Goal: Entertainment & Leisure: Consume media (video, audio)

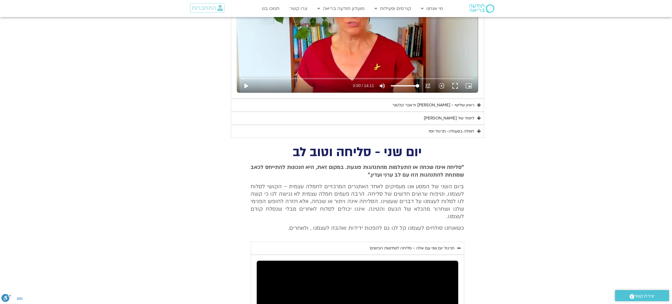
scroll to position [544, 0]
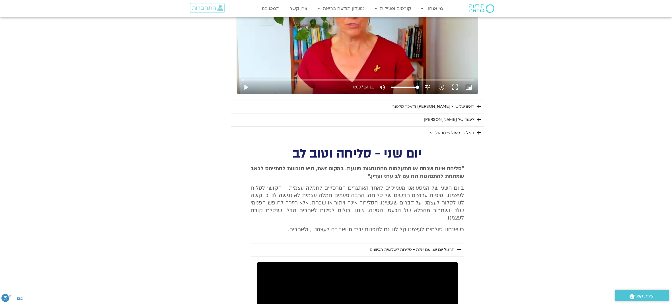
click at [425, 106] on div "ראיון שלישי - [PERSON_NAME] ודאכר קלטנר" at bounding box center [433, 106] width 82 height 7
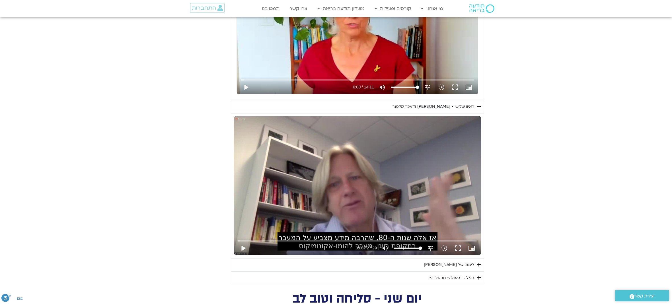
click at [425, 106] on div "ראיון שלישי - [PERSON_NAME] ודאכר קלטנר" at bounding box center [433, 106] width 82 height 7
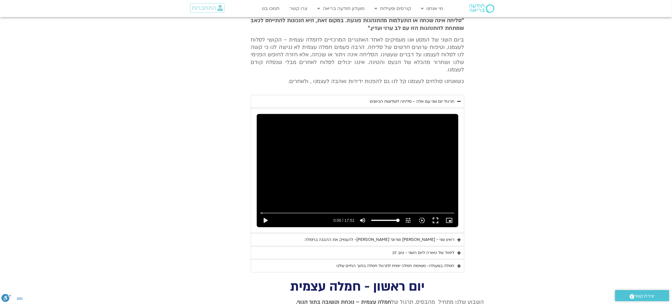
scroll to position [700, 0]
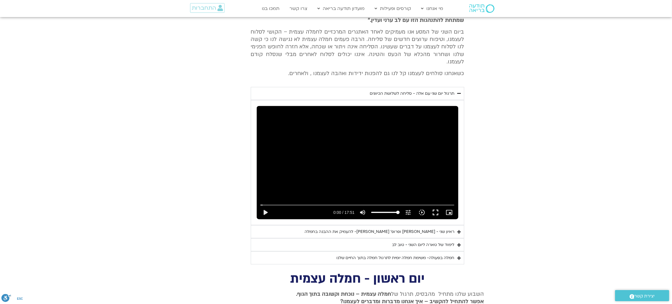
click at [411, 229] on div "ראיון שני - [PERSON_NAME] ופרופ׳ [PERSON_NAME]- להעמיק את ההבנה בחמלה" at bounding box center [380, 232] width 150 height 7
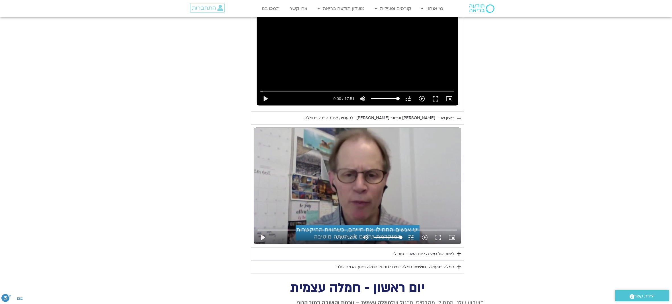
scroll to position [812, 0]
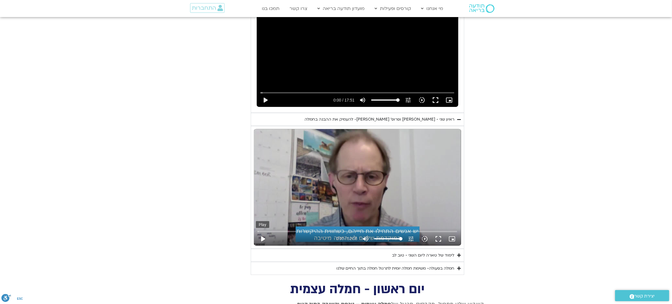
click at [263, 232] on button "play_arrow" at bounding box center [263, 239] width 14 height 14
click at [277, 230] on input "Seek" at bounding box center [357, 231] width 199 height 3
click at [266, 230] on input "Seek" at bounding box center [357, 231] width 199 height 3
click at [437, 232] on button "fullscreen" at bounding box center [438, 239] width 14 height 14
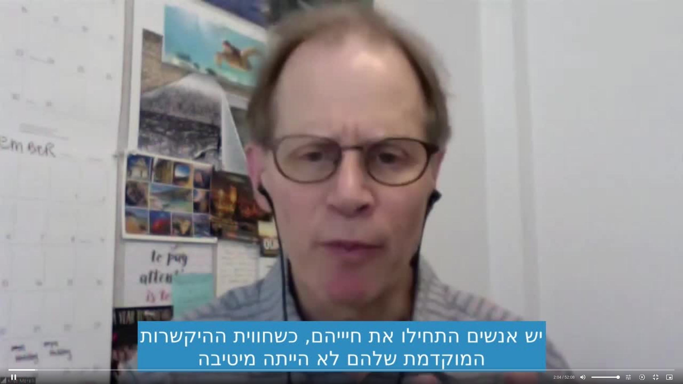
click at [507, 217] on div "Skip Ad 40:55 pause 2:04 / 52:08 volume_up Mute tune Resolution Auto 720p slow_…" at bounding box center [341, 192] width 683 height 384
click at [16, 299] on button "play_arrow" at bounding box center [14, 377] width 14 height 14
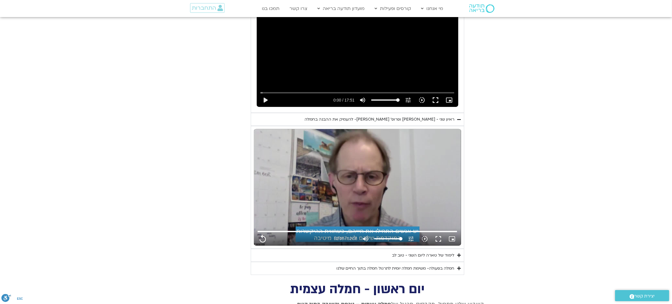
click at [429, 252] on div "לימוד של טארה ליום השני - טוב לב" at bounding box center [423, 255] width 62 height 7
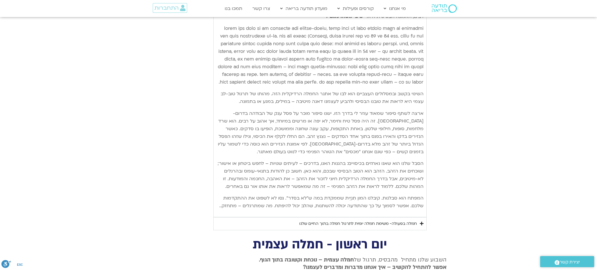
scroll to position [1148, 0]
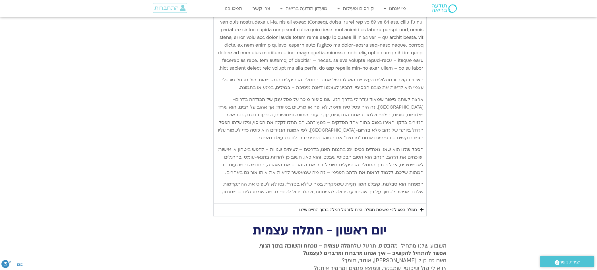
click at [364, 207] on div "חמלה בפעולה- משימת חמלה יומית לתרגול חמלה בתוך החיים שלנו" at bounding box center [358, 210] width 118 height 7
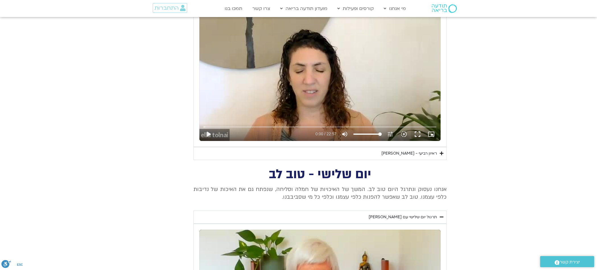
scroll to position [273, 0]
click at [394, 216] on div "תרגול יום שלישי עם [PERSON_NAME]" at bounding box center [403, 217] width 68 height 7
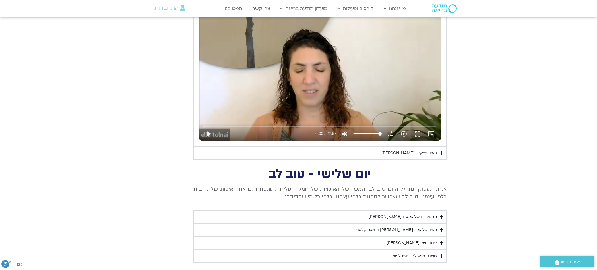
click at [427, 216] on div "תרגול יום שלישי עם [PERSON_NAME]" at bounding box center [403, 217] width 68 height 7
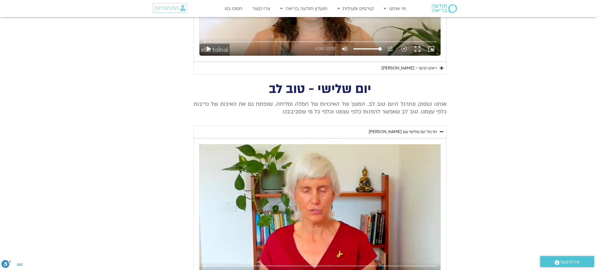
scroll to position [431, 0]
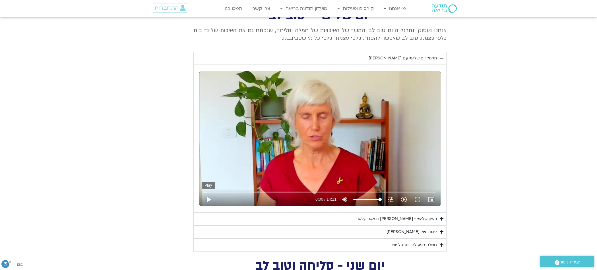
type input "3128.933333"
click at [208, 197] on button "play_arrow" at bounding box center [209, 200] width 14 height 14
type input "0.018383"
type input "3128.933333"
type input "0.021101"
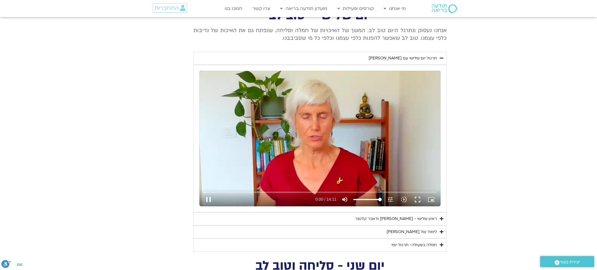
type input "3128.933333"
type input "0.113782"
type input "3128.933333"
type input "0.244112"
type input "3128.933333"
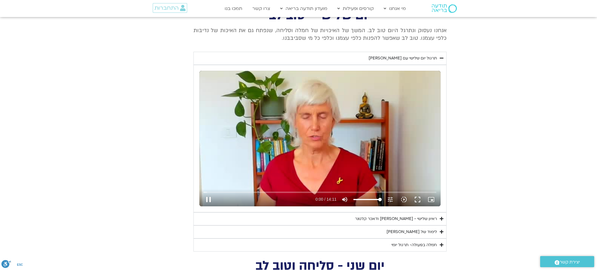
type input "0.309353"
type input "3128.933333"
type input "0.435274"
type input "3128.933333"
type input "0.623033"
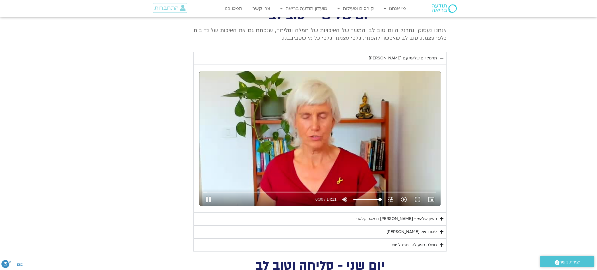
type input "3128.933333"
type input "0.746116"
type input "3128.933333"
type input "0.859671"
type input "3128.933333"
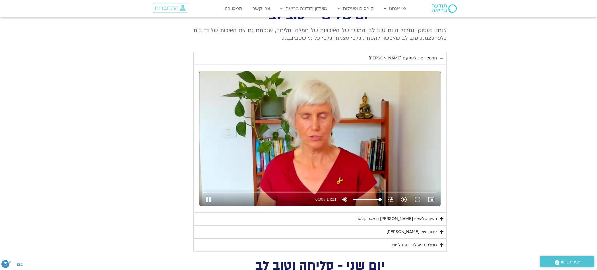
type input "0.943093"
type input "3128.933333"
type input "1.063713"
type input "3128.933333"
type input "1.248105"
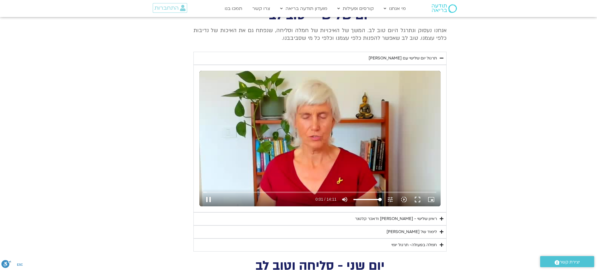
type input "3128.933333"
type input "1.377008"
type input "3128.933333"
type input "1.493047"
type input "3128.933333"
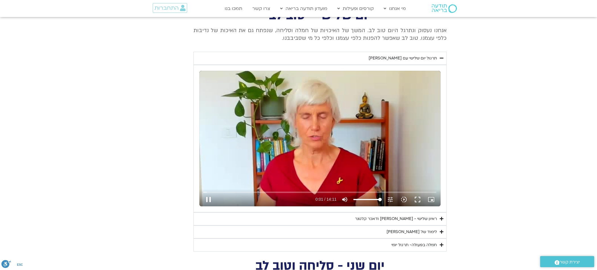
type input "1.509778"
type input "3128.933333"
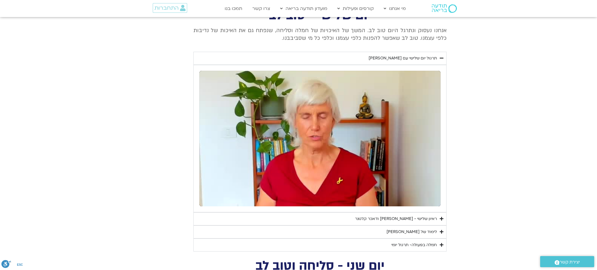
type input "1.743622"
type input "3128.933333"
type input "1.859607"
type input "3128.933333"
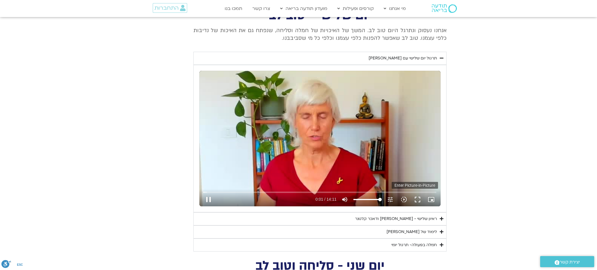
type input "1.944933"
type input "3128.933333"
type input "2.093255"
type input "3128.933333"
type input "2.260696"
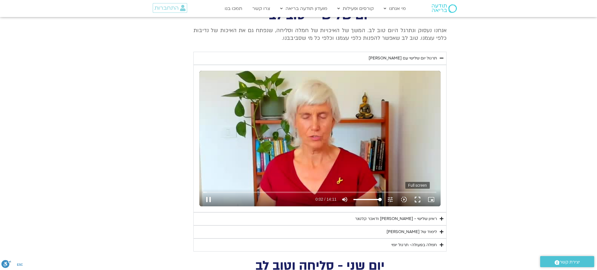
type input "3128.933333"
type input "2.376282"
type input "3128.933333"
type input "2.514451"
type input "3128.933333"
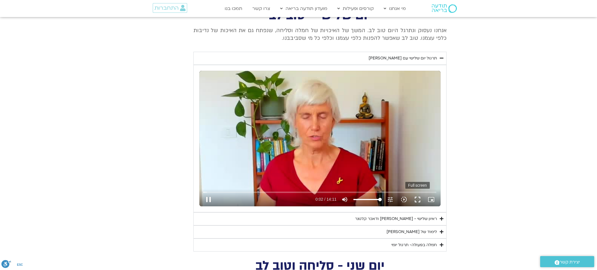
type input "2.594507"
type input "3128.933333"
type input "2.704869"
click at [419, 198] on button "fullscreen" at bounding box center [418, 200] width 14 height 14
type input "3128.933333"
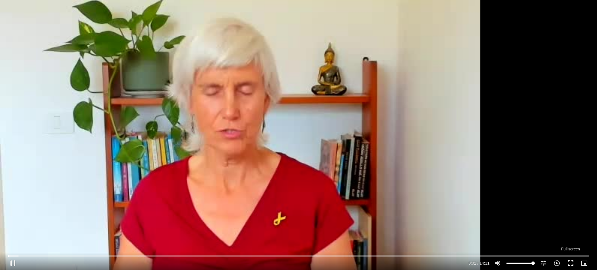
type input "2.866063"
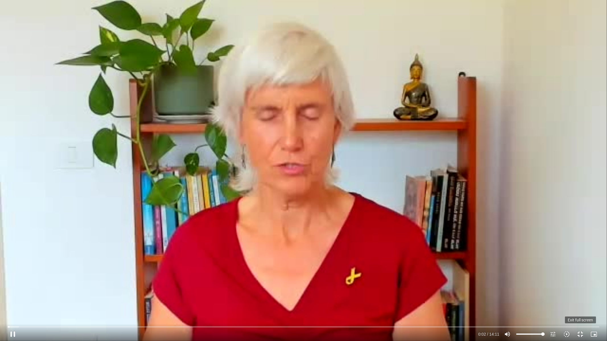
type input "3128.933333"
type input "2.998973"
type input "3128.933333"
type input "3.126884"
type input "3128.933333"
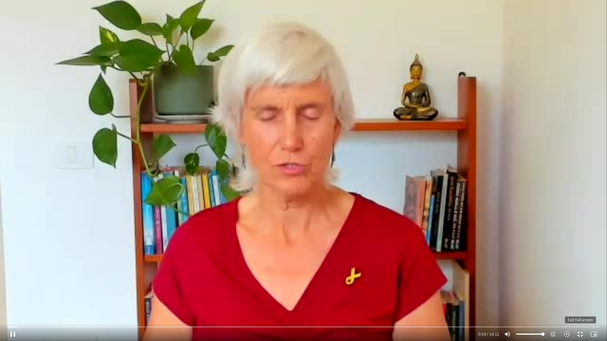
type input "3.254724"
type input "3128.933333"
type input "3.463474"
type input "3128.933333"
type input "3.519731"
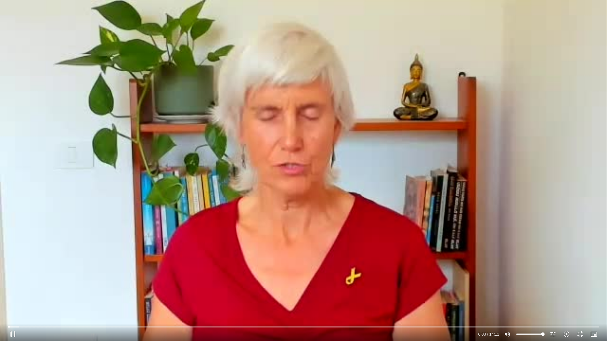
type input "3128.933333"
type input "3.649464"
type input "3128.933333"
type input "3.787237"
type input "3128.933333"
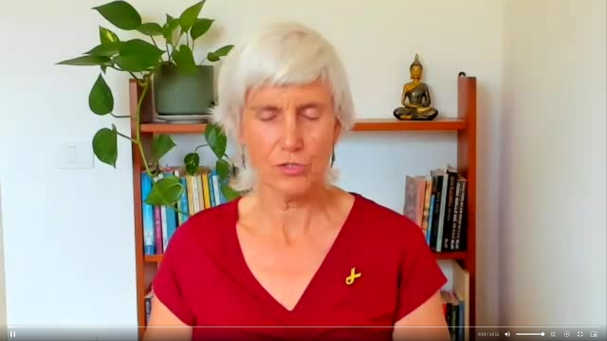
type input "3.919005"
type input "3128.933333"
type input "4.04884"
type input "3128.933333"
type input "4.175181"
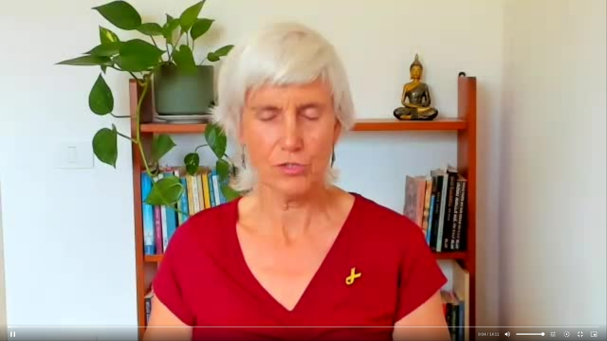
type input "3128.933333"
type input "4.303197"
type input "3128.933333"
type input "4.436018"
type input "3128.933333"
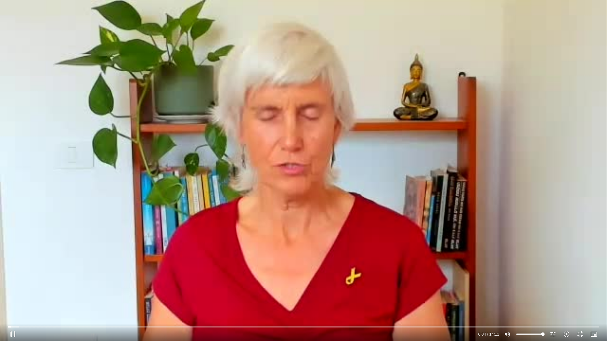
type input "4.566008"
type input "3128.933333"
type input "4.692327"
type input "3128.933333"
type input "4.819086"
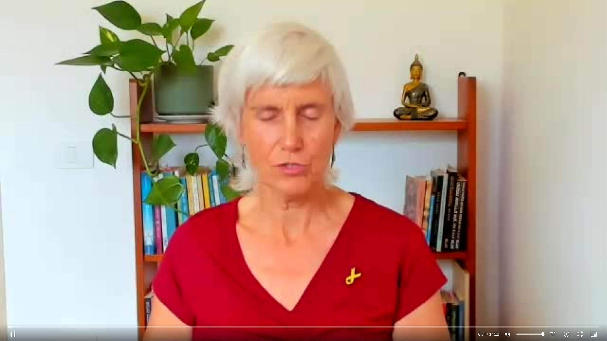
type input "3128.933333"
type input "4.945532"
type input "3128.933333"
type input "5.072186"
type input "3128.933333"
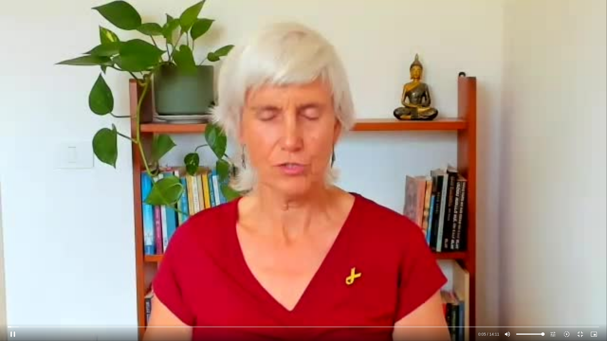
type input "5.198645"
type input "3128.933333"
type input "5.32489"
type input "3128.933333"
type input "5.451299"
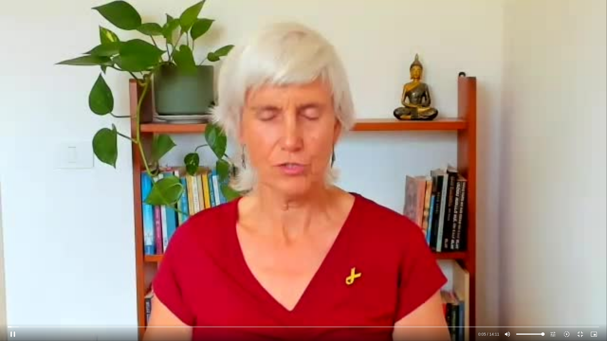
type input "3128.933333"
type input "5.576592"
type input "3128.933333"
type input "5.703827"
type input "3128.933333"
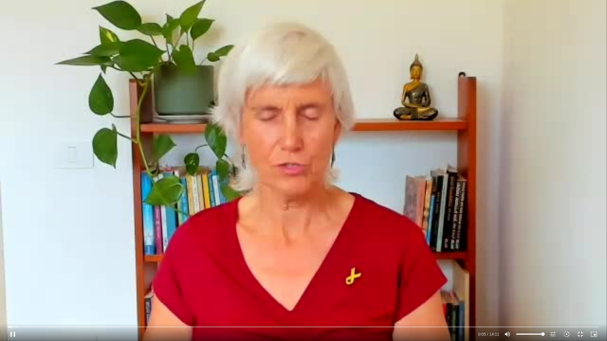
type input "5.830868"
type input "3128.933333"
type input "5.958401"
type input "3128.933333"
type input "6.0872"
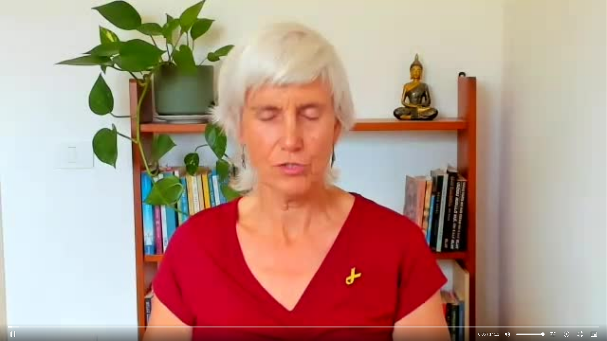
type input "3128.933333"
type input "6.213537"
type input "3128.933333"
type input "6.347508"
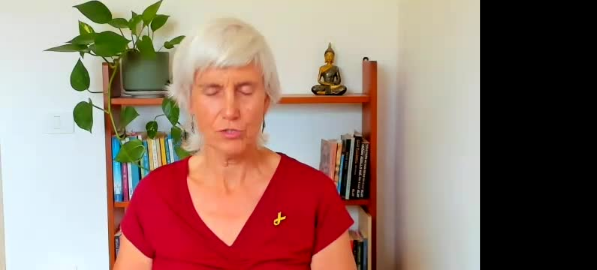
type input "3128.933333"
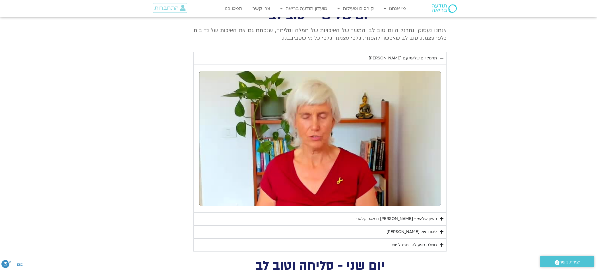
type input "850.414284"
type input "3128.933333"
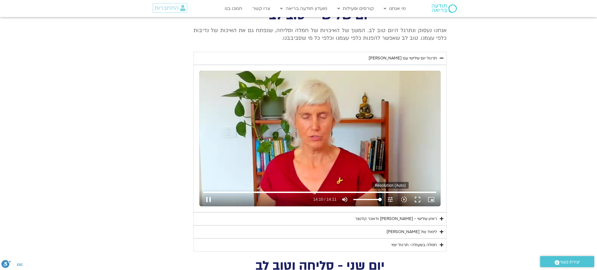
type input "850.52477"
type input "3128.933333"
type input "850.665849"
type input "3128.933333"
type input "850.774878"
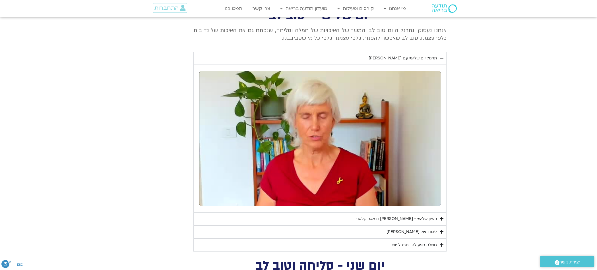
type input "3128.933333"
click at [396, 218] on div "ראיון שלישי - [PERSON_NAME] ודאכר קלטנר" at bounding box center [396, 219] width 82 height 7
type input "851.4"
type input "3128.933333"
type input "851.4"
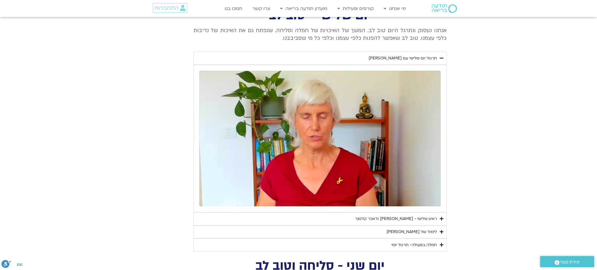
type input "3128.933333"
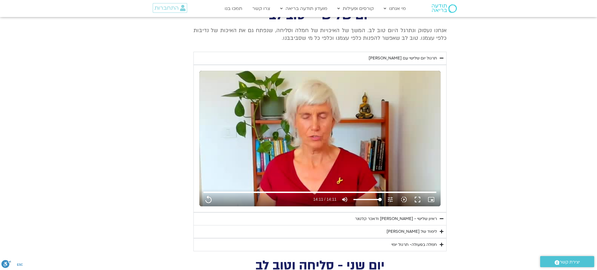
type input "851.4"
type input "3128.933333"
type input "851.4"
type input "3128.933333"
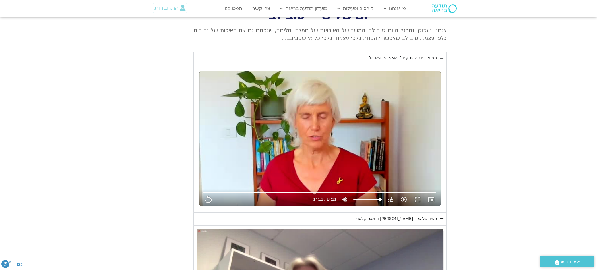
type input "851.4"
type input "3128.933333"
type input "851.4"
type input "3128.933333"
type input "851.4"
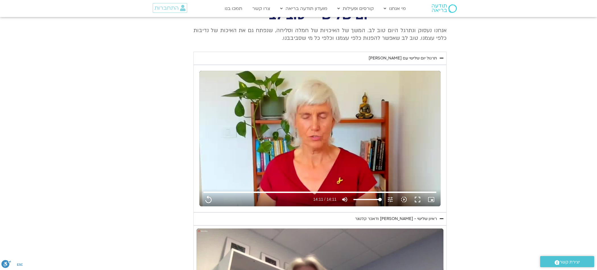
type input "3128.933333"
type input "851.4"
type input "3128.933333"
type input "851.4"
type input "3128.933333"
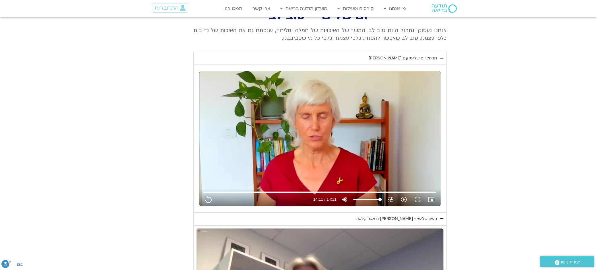
type input "851.4"
type input "3128.933333"
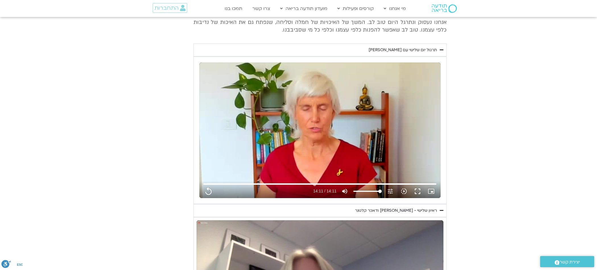
type input "851.4"
type input "3128.933333"
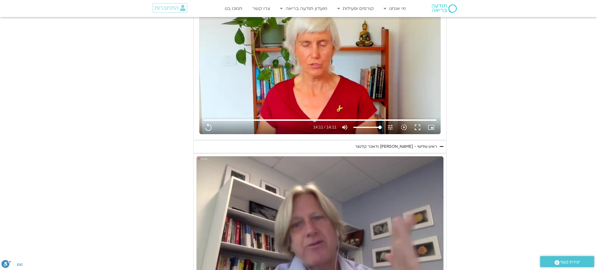
type input "851.4"
type input "3128.933333"
type input "851.4"
type input "3128.933333"
type input "851.4"
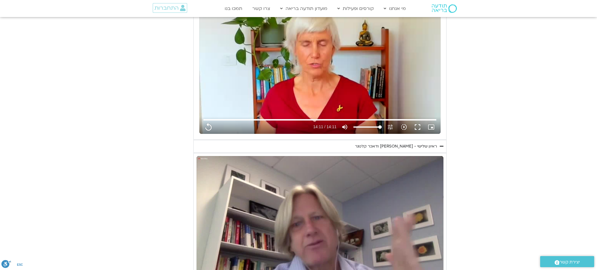
type input "3128.933333"
type input "851.4"
type input "3128.933333"
type input "851.4"
type input "3128.933333"
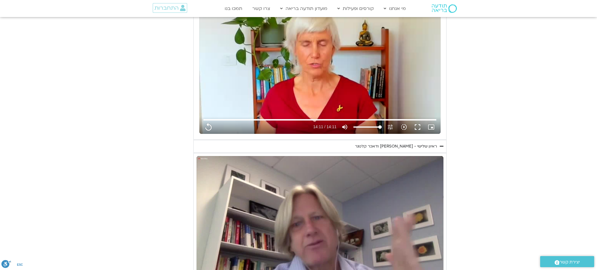
type input "851.4"
type input "3128.933333"
type input "851.4"
type input "3128.933333"
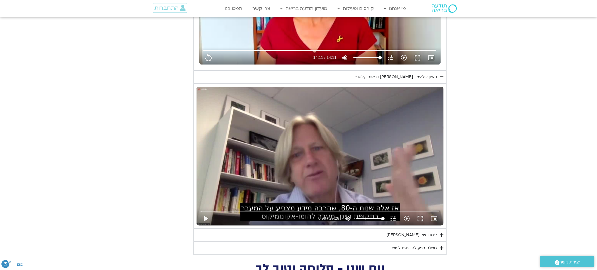
type input "851.4"
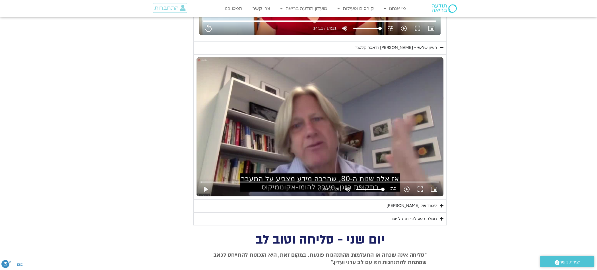
type input "3128.933333"
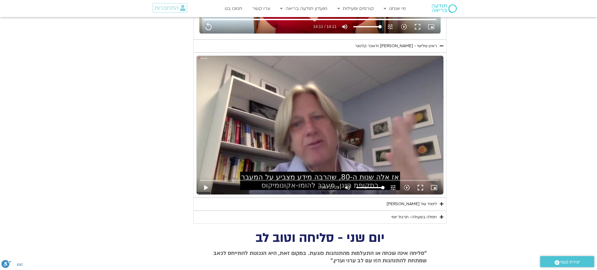
type input "851.4"
type input "3128.933333"
type input "851.4"
type input "3128.933333"
type input "851.4"
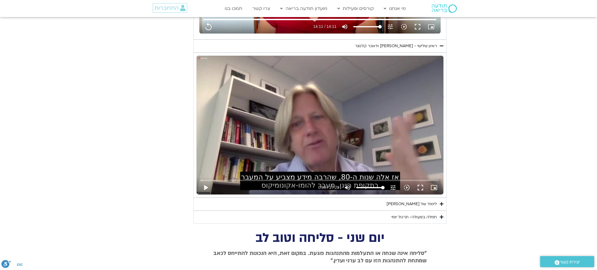
type input "3128.933333"
type input "851.4"
type input "3128.933333"
type input "851.4"
type input "3128.933333"
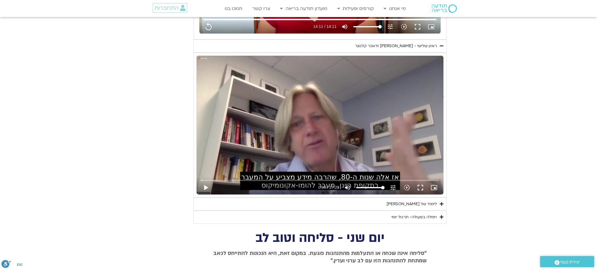
type input "851.4"
type input "3128.933333"
type input "851.4"
type input "3128.933333"
type input "851.4"
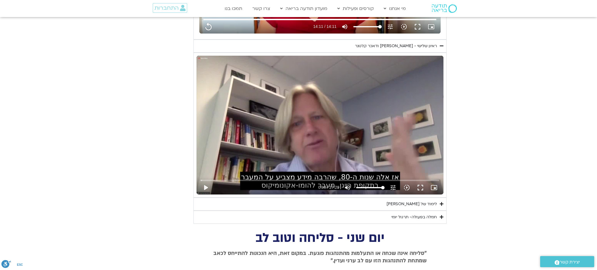
type input "3128.933333"
type input "851.4"
type input "3128.933333"
type input "851.4"
type input "3128.933333"
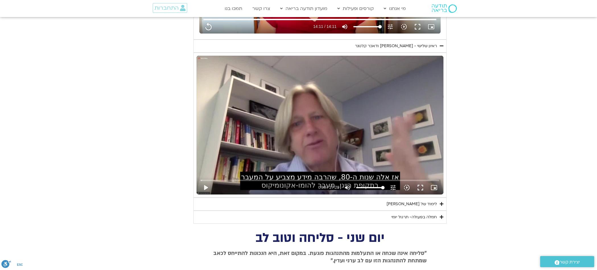
type input "851.4"
type input "3128.933333"
type input "851.4"
type input "3128.933333"
type input "851.4"
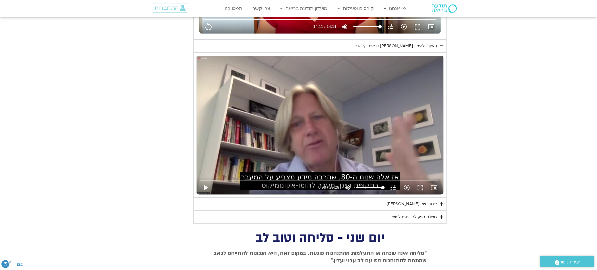
type input "3128.933333"
type input "851.4"
type input "3128.933333"
type input "851.4"
type input "3128.933333"
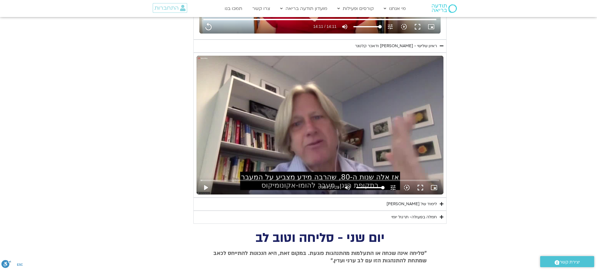
type input "851.4"
type input "3128.933333"
type input "851.4"
type input "3128.933333"
type input "851.4"
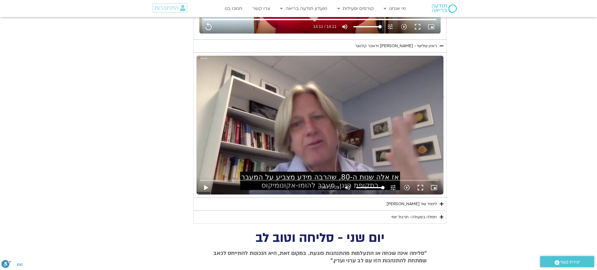
type input "3128.933333"
type input "851.4"
type input "3128.933333"
type input "851.4"
type input "3128.933333"
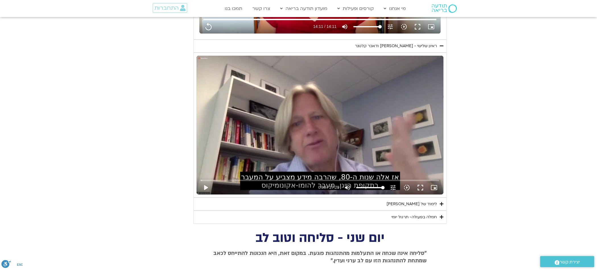
type input "851.4"
type input "3128.933333"
type input "851.4"
type input "3128.933333"
type input "851.4"
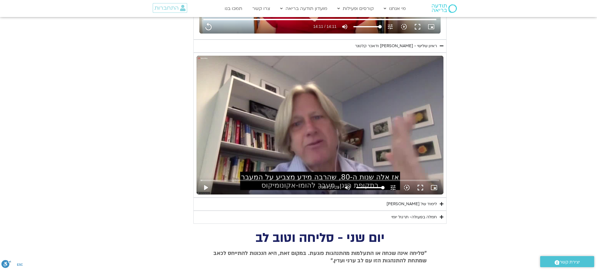
type input "3128.933333"
type input "851.4"
type input "3128.933333"
type input "851.4"
click at [422, 203] on div "לימוד של [PERSON_NAME]" at bounding box center [412, 204] width 50 height 7
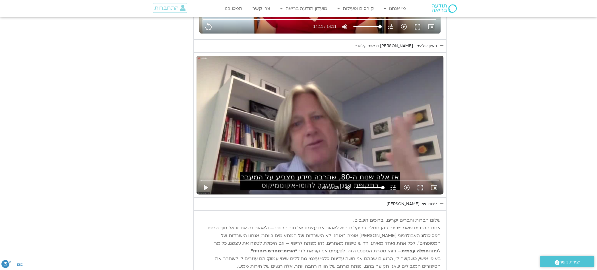
click at [422, 203] on div "לימוד של [PERSON_NAME]" at bounding box center [412, 204] width 50 height 7
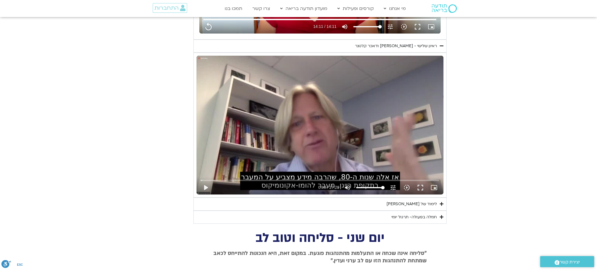
click at [433, 214] on div "חמלה בפעולה- תרגול יומי" at bounding box center [415, 217] width 46 height 7
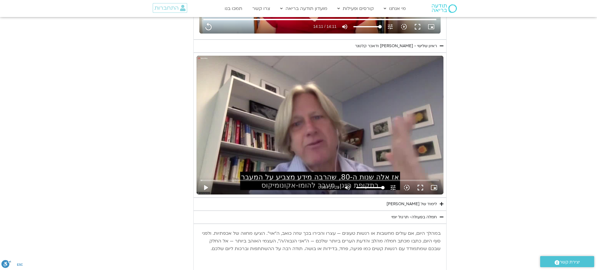
click at [433, 214] on div "חמלה בפעולה- תרגול יומי" at bounding box center [415, 217] width 46 height 7
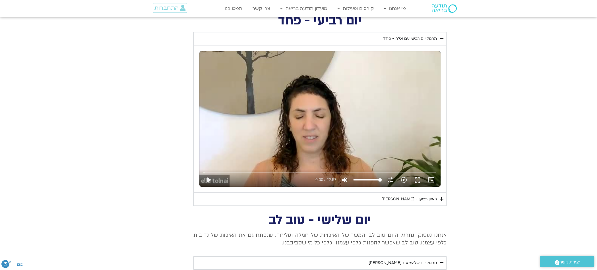
scroll to position [229, 0]
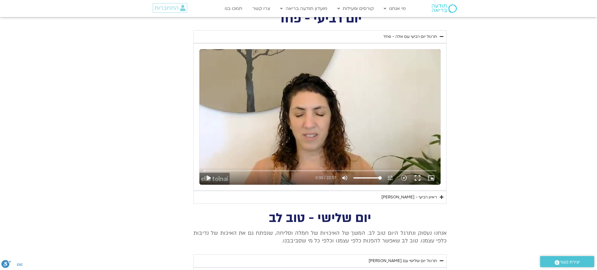
click at [419, 199] on div "ראיון רביעי - [PERSON_NAME]" at bounding box center [409, 197] width 55 height 7
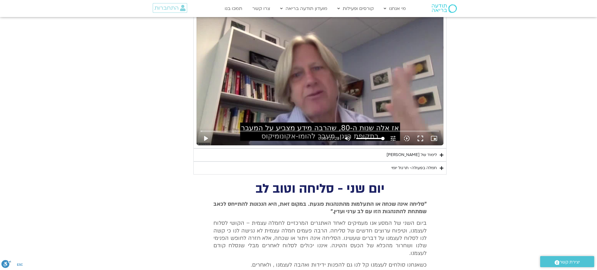
scroll to position [800, 0]
